Goal: Task Accomplishment & Management: Manage account settings

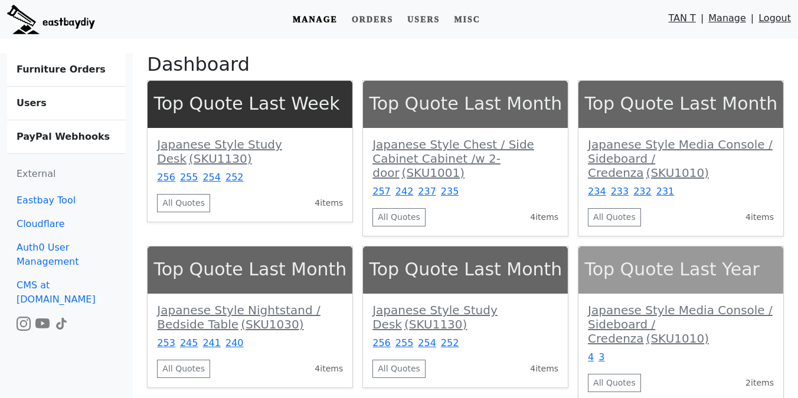
click at [83, 73] on b "Furniture Orders" at bounding box center [61, 69] width 89 height 11
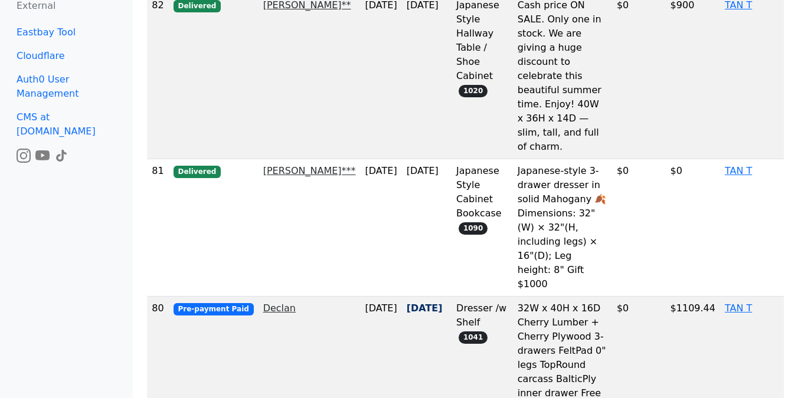
scroll to position [706, 0]
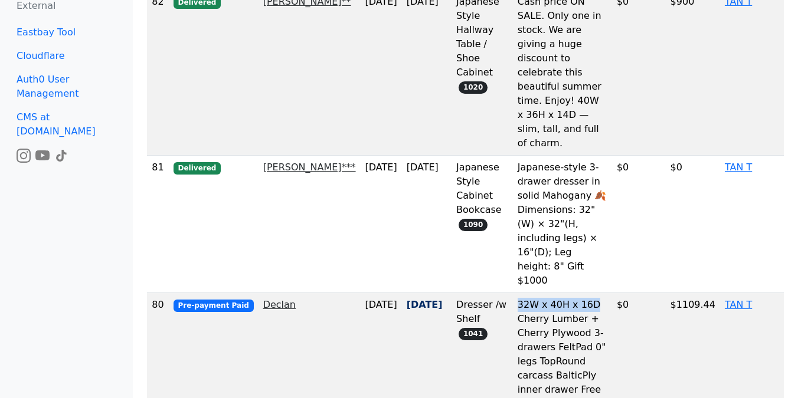
drag, startPoint x: 514, startPoint y: 251, endPoint x: 591, endPoint y: 250, distance: 76.7
click at [591, 293] on td "32W x 40H x 16D Cherry Lumber + Cherry Plywood 3-drawers FeltPad 0" legs TopRou…" at bounding box center [562, 361] width 99 height 137
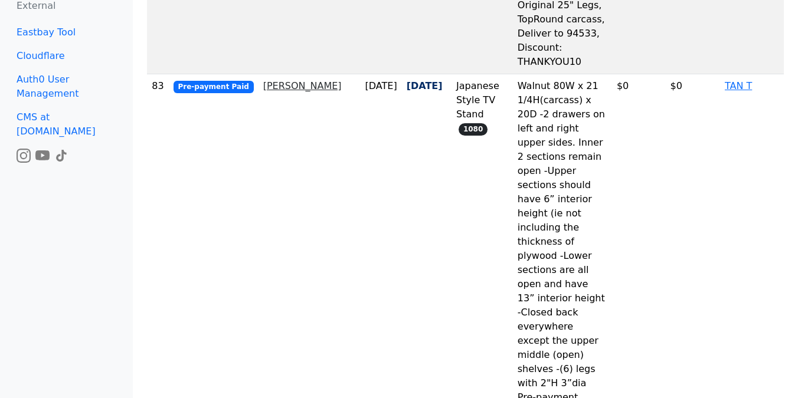
scroll to position [0, 0]
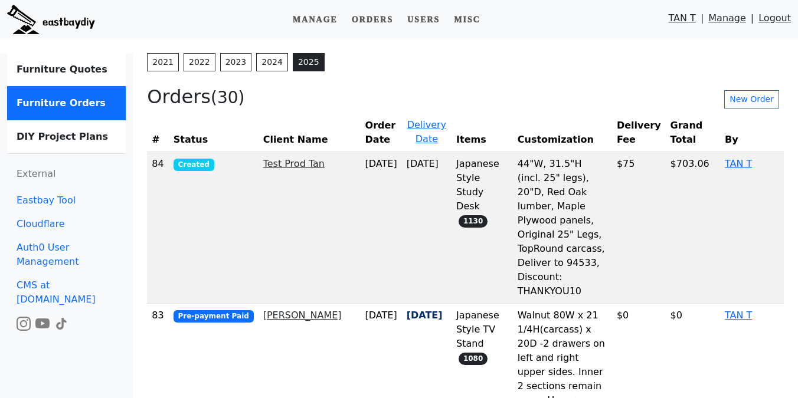
click at [765, 19] on link "Logout" at bounding box center [774, 20] width 32 height 19
